Goal: Task Accomplishment & Management: Use online tool/utility

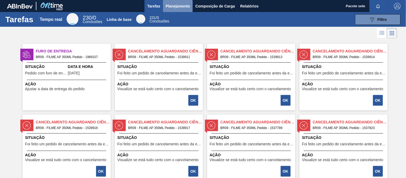
click at [170, 10] on button "Planejamento" at bounding box center [178, 6] width 30 height 12
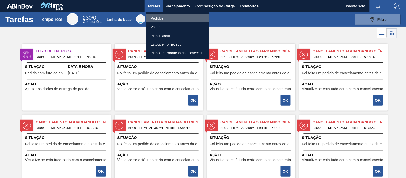
click at [155, 18] on font "Pedidos" at bounding box center [157, 18] width 13 height 4
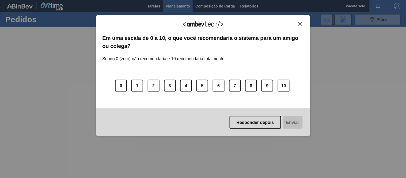
click at [297, 26] on div "Agradecemos seu feedback!" at bounding box center [203, 27] width 201 height 13
drag, startPoint x: 301, startPoint y: 23, endPoint x: 330, endPoint y: 28, distance: 29.9
click at [301, 23] on img "Fechar" at bounding box center [300, 24] width 4 height 4
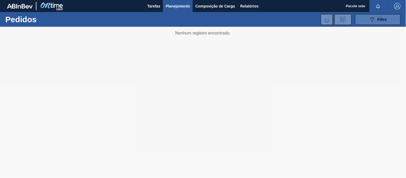
click at [370, 19] on icon "089F7B8B-B2A5-4AFE-B5C0-19BA573D28AC" at bounding box center [373, 19] width 6 height 6
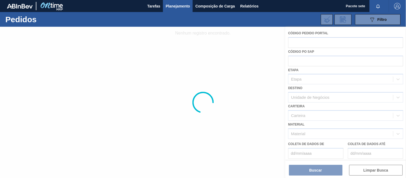
click at [314, 42] on div at bounding box center [203, 102] width 406 height 151
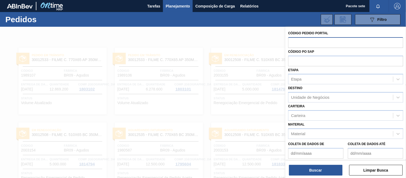
click at [304, 44] on input "text" at bounding box center [346, 42] width 115 height 10
paste input "2003153"
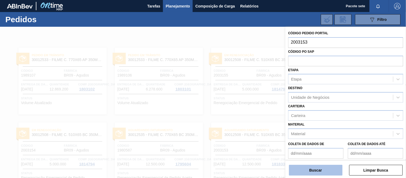
type input "2003153"
click at [307, 172] on button "Buscar" at bounding box center [316, 170] width 54 height 11
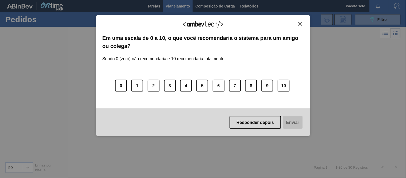
click at [297, 24] on button "Fechar" at bounding box center [300, 23] width 7 height 5
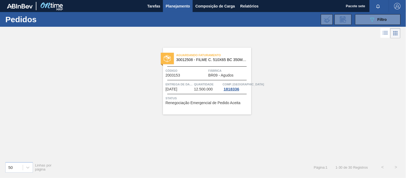
click at [216, 42] on div "Aguardando Faturamento 30012508 - FILME C. 510X65 BC 350ML MP C18 429 Código 20…" at bounding box center [203, 77] width 96 height 75
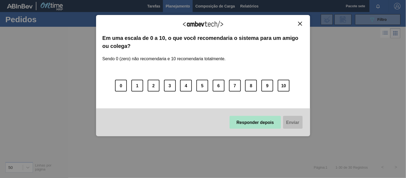
click at [256, 123] on font "Responder depois" at bounding box center [256, 122] width 38 height 5
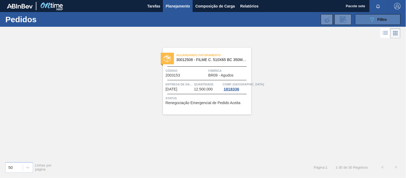
click at [387, 19] on font "Filtro" at bounding box center [382, 19] width 9 height 4
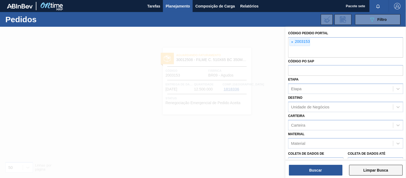
click at [368, 172] on font "Limpar Busca" at bounding box center [376, 170] width 25 height 4
